Goal: Task Accomplishment & Management: Complete application form

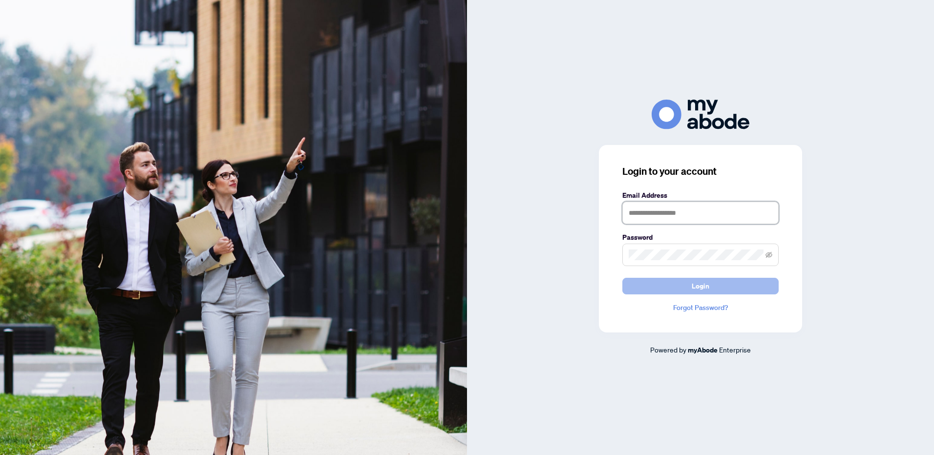
type input "**********"
click at [698, 285] on span "Login" at bounding box center [701, 286] width 18 height 16
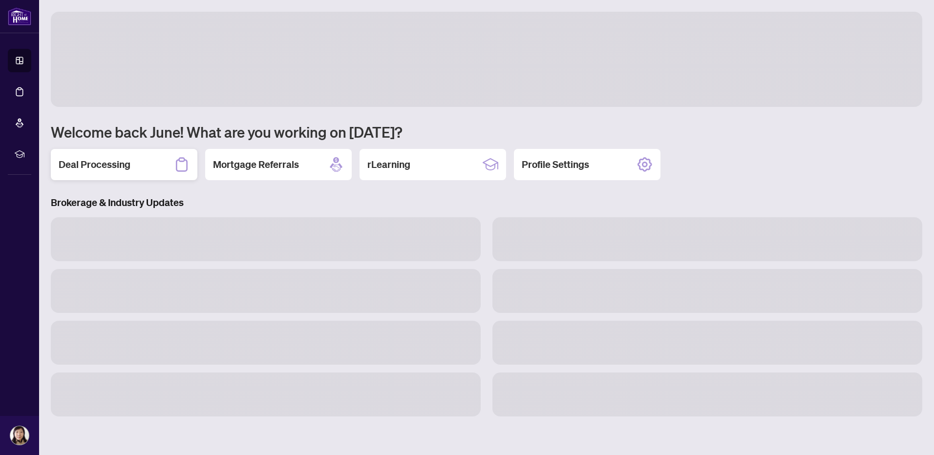
click at [107, 161] on h2 "Deal Processing" at bounding box center [95, 165] width 72 height 14
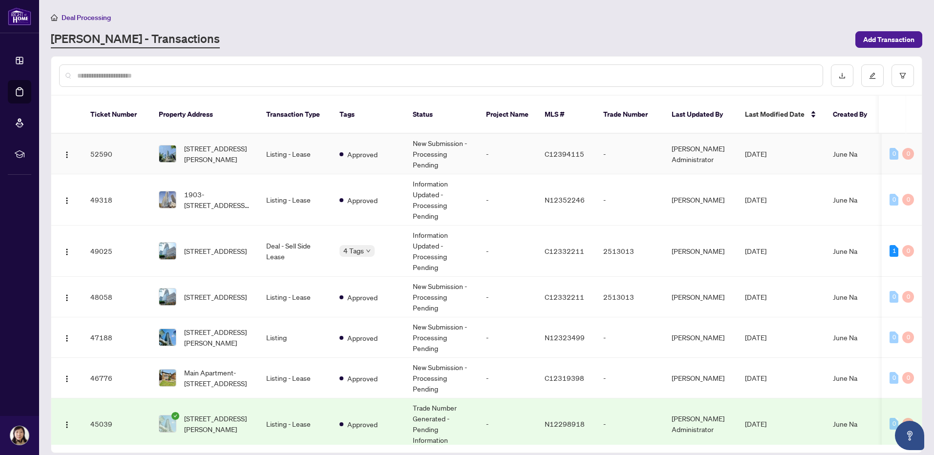
scroll to position [244, 0]
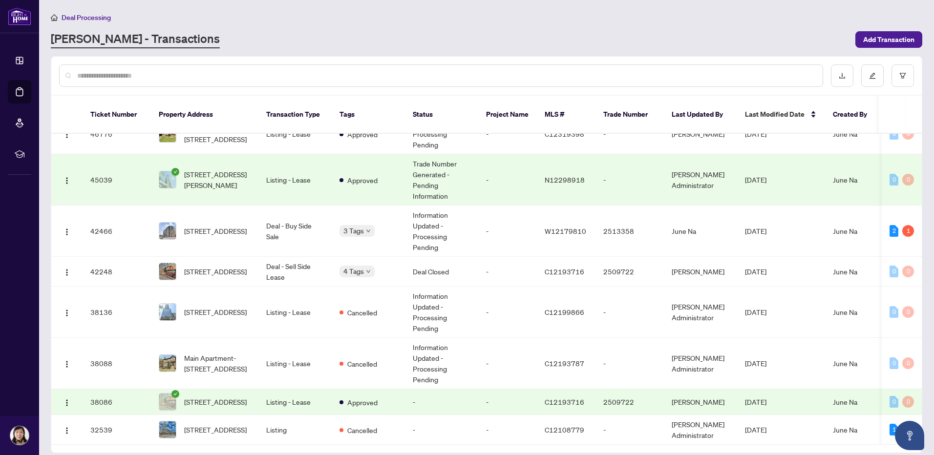
drag, startPoint x: 922, startPoint y: 250, endPoint x: 919, endPoint y: 228, distance: 22.1
click at [919, 228] on div "Ticket Number Property Address Transaction Type Tags Status Project Name MLS # …" at bounding box center [486, 254] width 871 height 397
click at [801, 271] on td "[DATE]" at bounding box center [781, 272] width 88 height 30
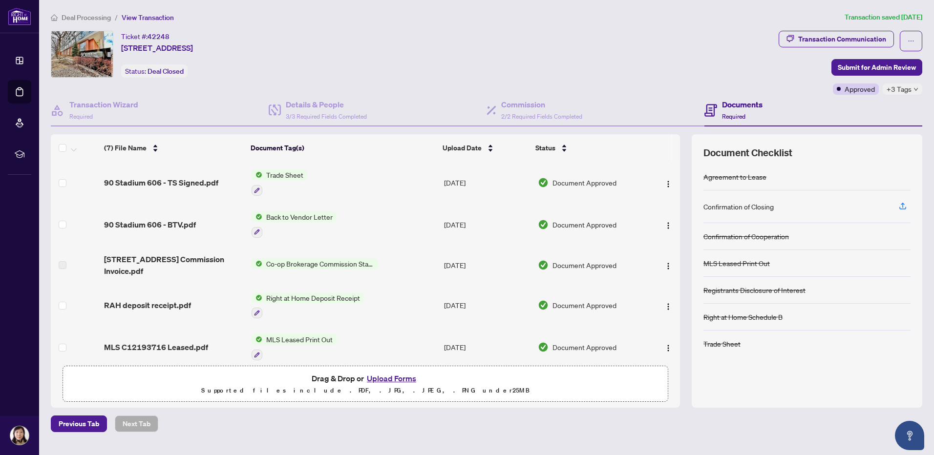
click at [83, 19] on span "Deal Processing" at bounding box center [86, 17] width 49 height 9
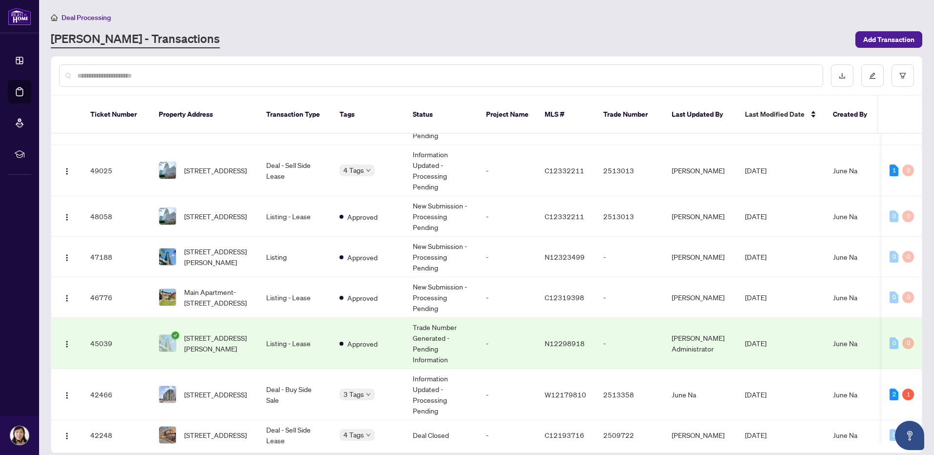
scroll to position [86, 0]
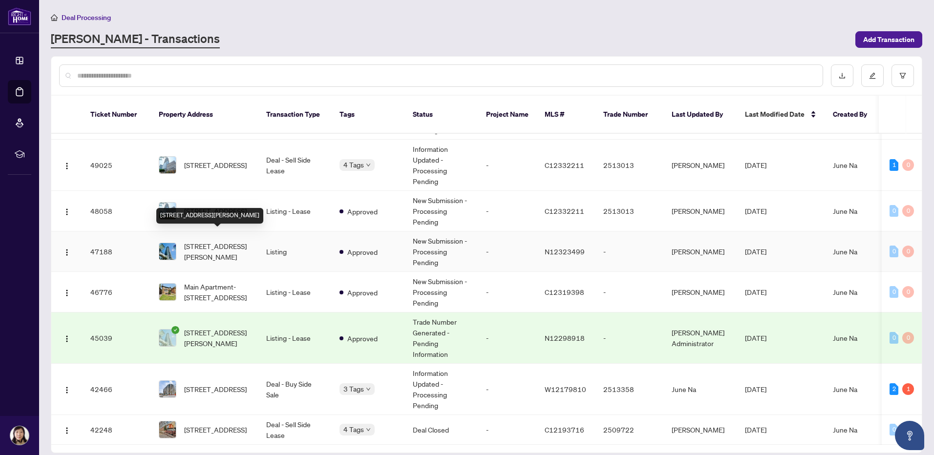
click at [196, 241] on span "[STREET_ADDRESS][PERSON_NAME]" at bounding box center [217, 251] width 66 height 21
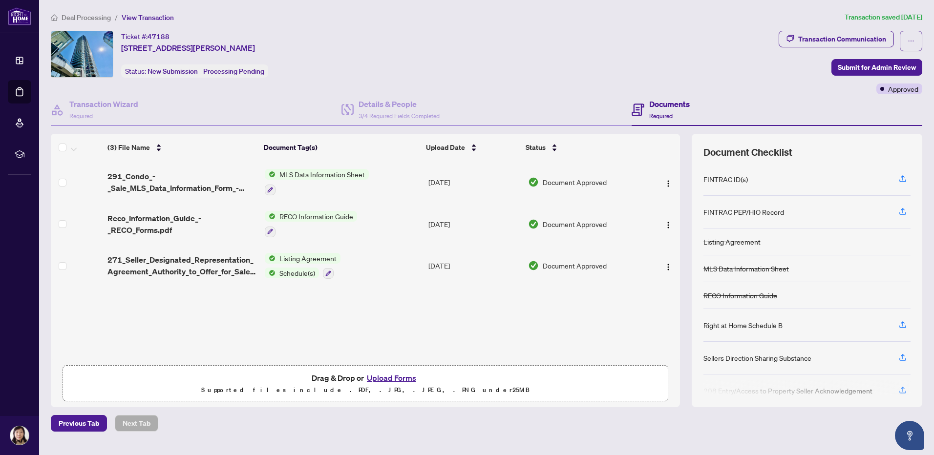
click at [378, 378] on button "Upload Forms" at bounding box center [391, 378] width 55 height 13
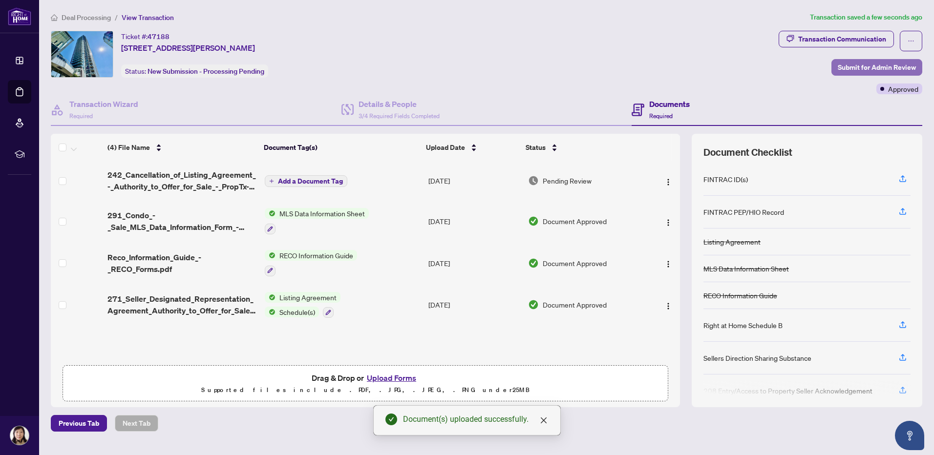
click at [855, 66] on span "Submit for Admin Review" at bounding box center [877, 68] width 78 height 16
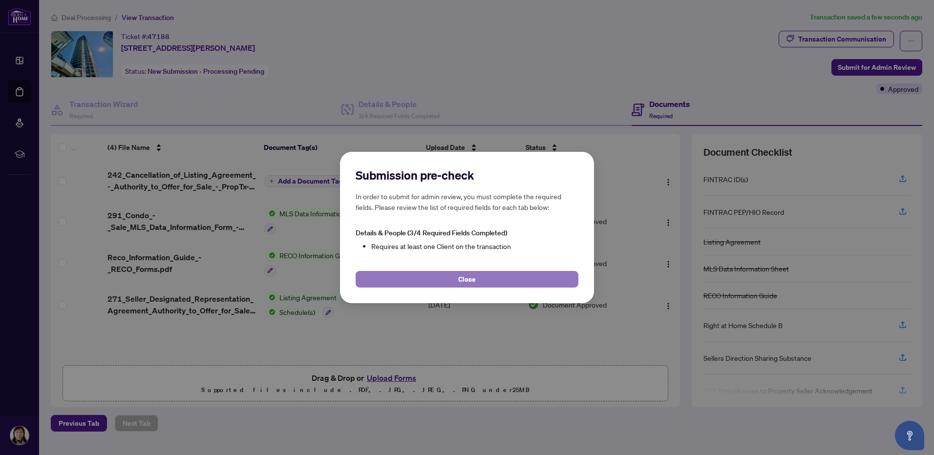
click at [458, 280] on span "Close" at bounding box center [467, 280] width 18 height 16
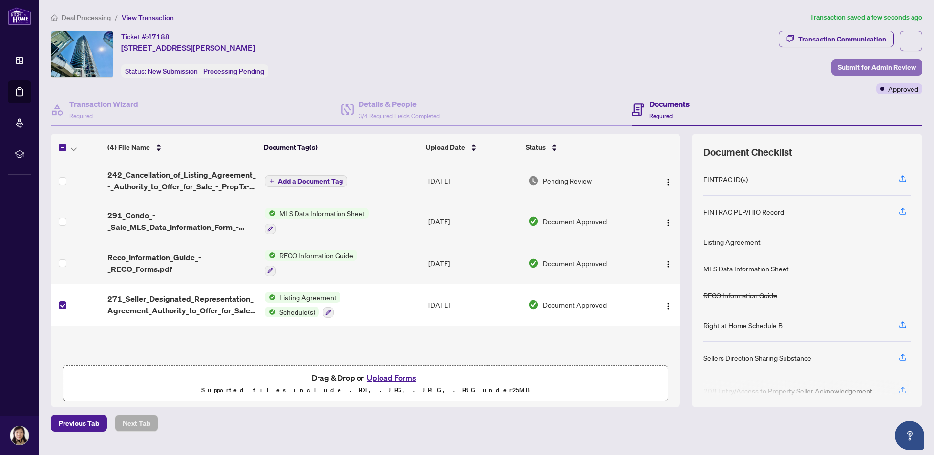
click at [852, 70] on span "Submit for Admin Review" at bounding box center [877, 68] width 78 height 16
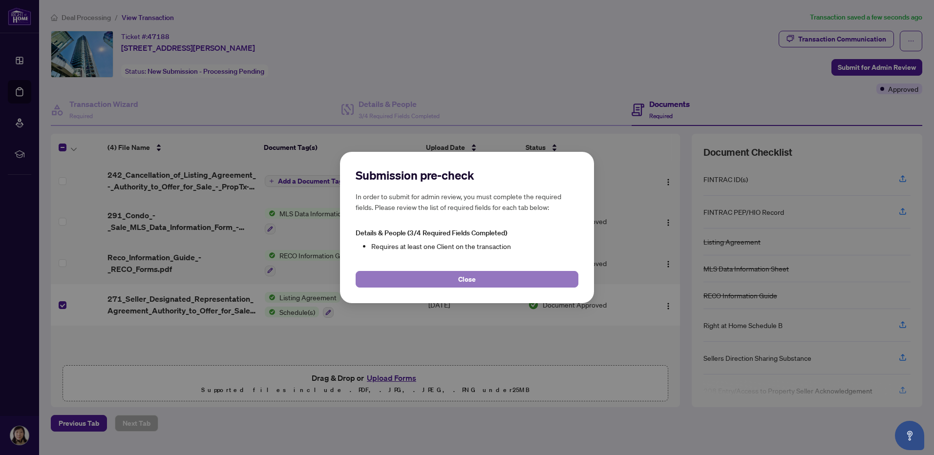
click at [461, 283] on span "Close" at bounding box center [467, 280] width 18 height 16
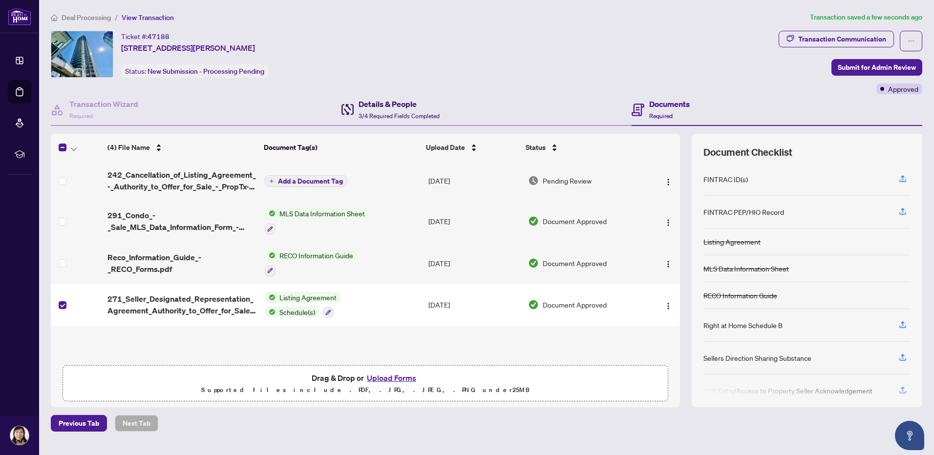
click at [402, 113] on span "3/4 Required Fields Completed" at bounding box center [398, 115] width 81 height 7
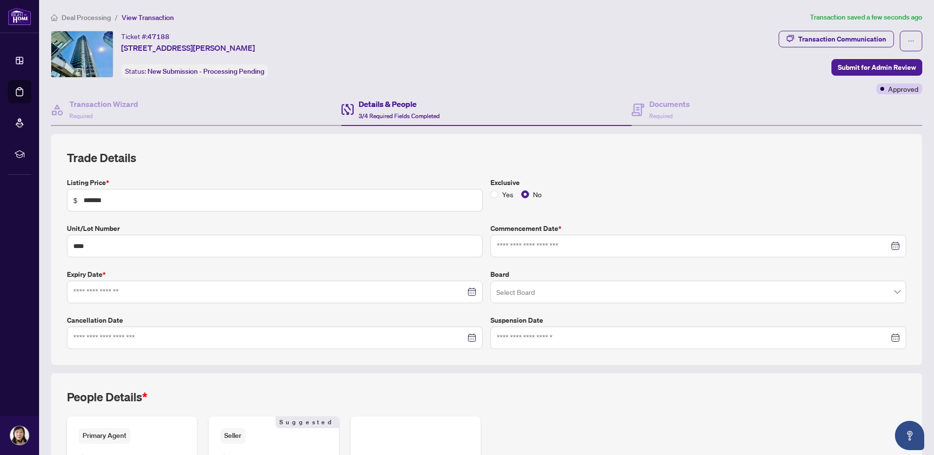
type input "**********"
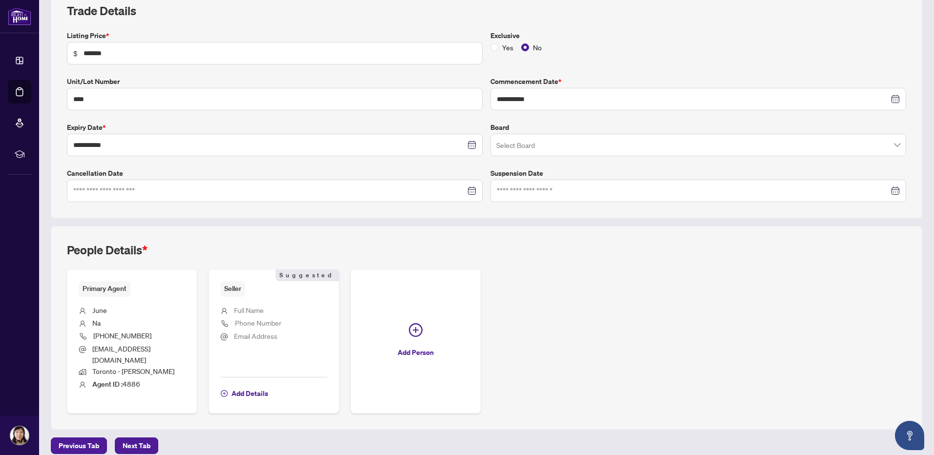
scroll to position [147, 0]
click at [252, 386] on span "Add Details" at bounding box center [249, 393] width 37 height 16
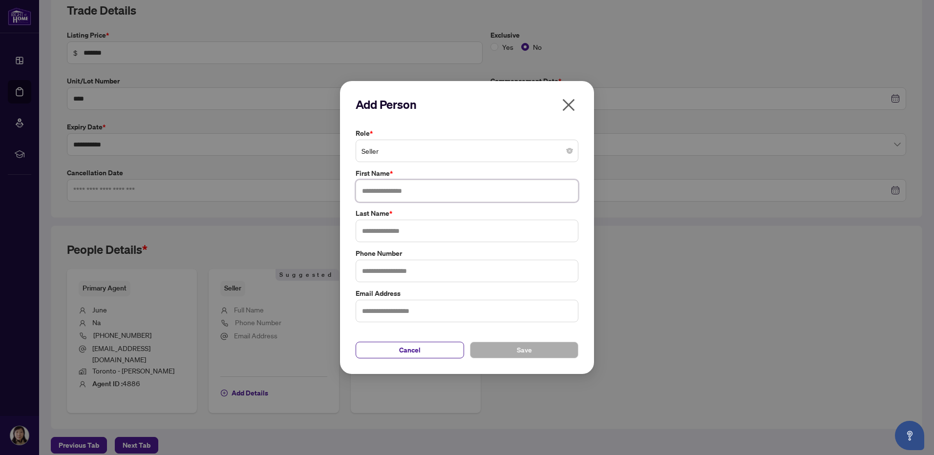
click at [466, 190] on input "text" at bounding box center [467, 191] width 223 height 22
type input "***"
click at [464, 229] on input "text" at bounding box center [467, 231] width 223 height 22
type input "***"
click at [516, 345] on button "Save" at bounding box center [524, 350] width 108 height 17
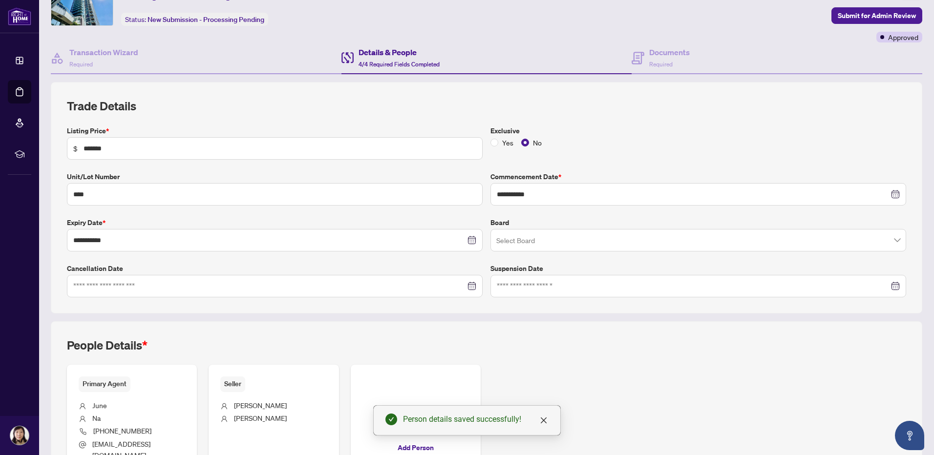
scroll to position [0, 0]
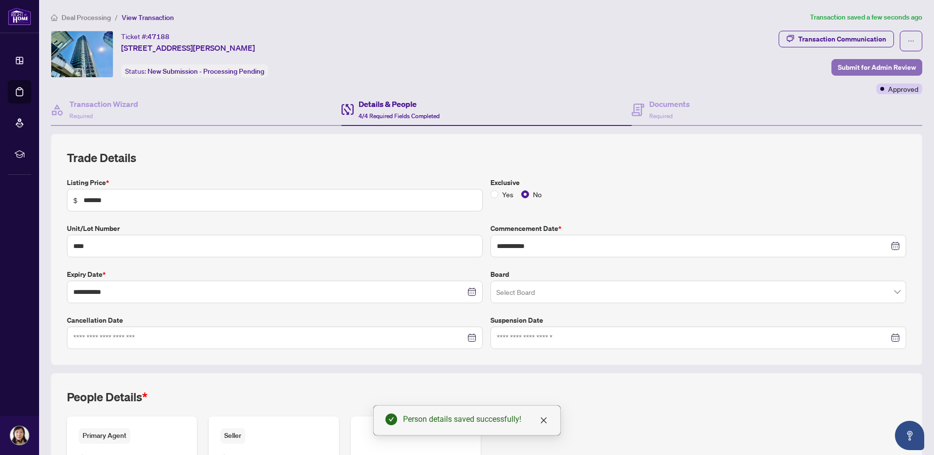
click at [857, 63] on span "Submit for Admin Review" at bounding box center [877, 68] width 78 height 16
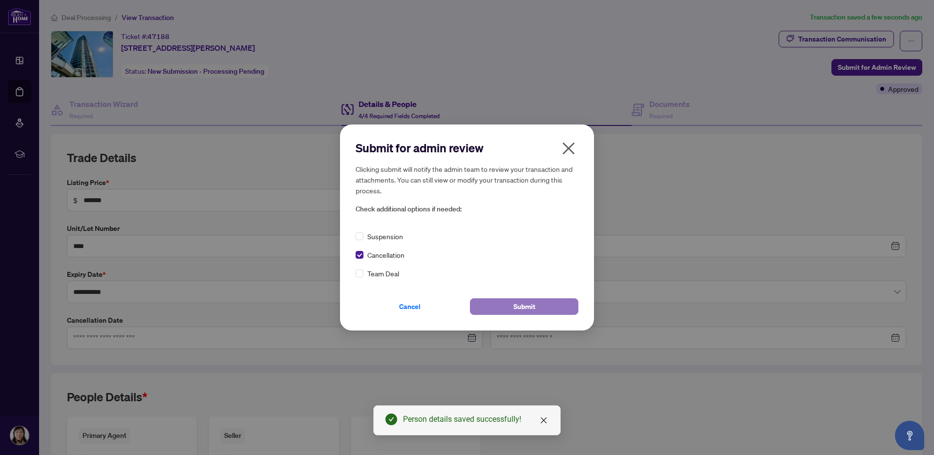
click at [535, 305] on button "Submit" at bounding box center [524, 306] width 108 height 17
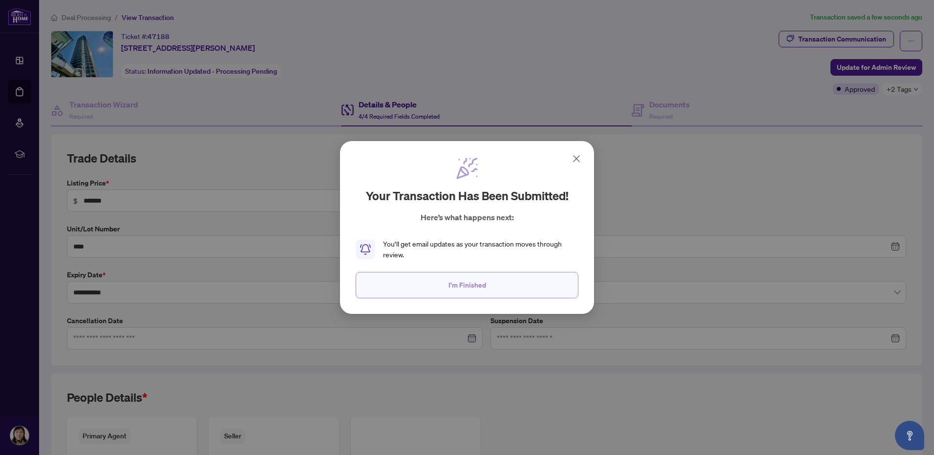
click at [479, 290] on span "I'm Finished" at bounding box center [467, 285] width 38 height 16
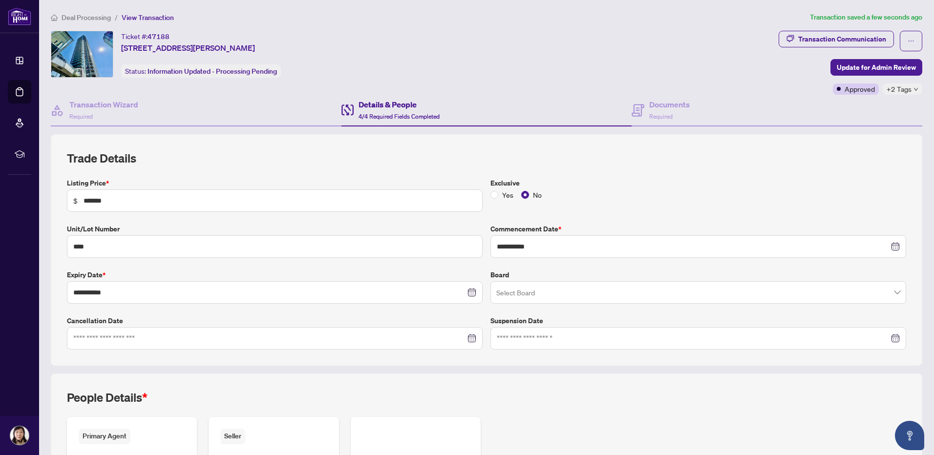
click at [61, 16] on span "Deal Processing" at bounding box center [81, 17] width 60 height 9
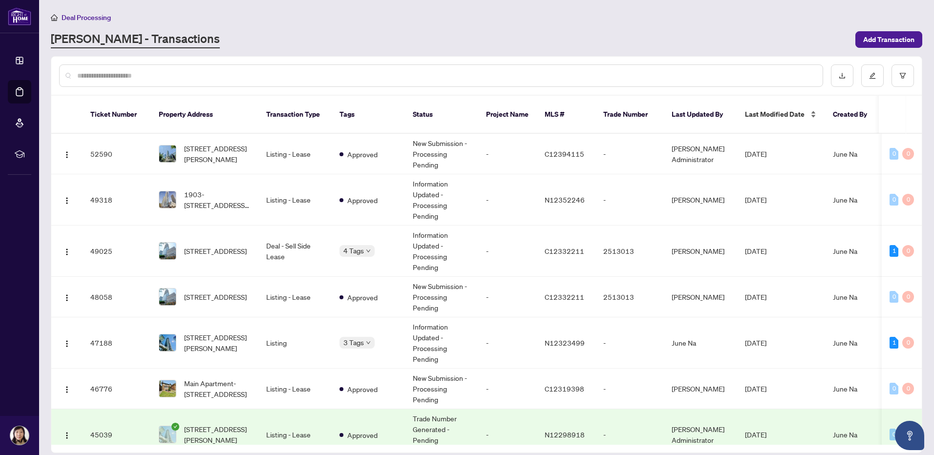
click at [766, 109] on span "Last Modified Date" at bounding box center [775, 114] width 60 height 11
